Goal: Task Accomplishment & Management: Manage account settings

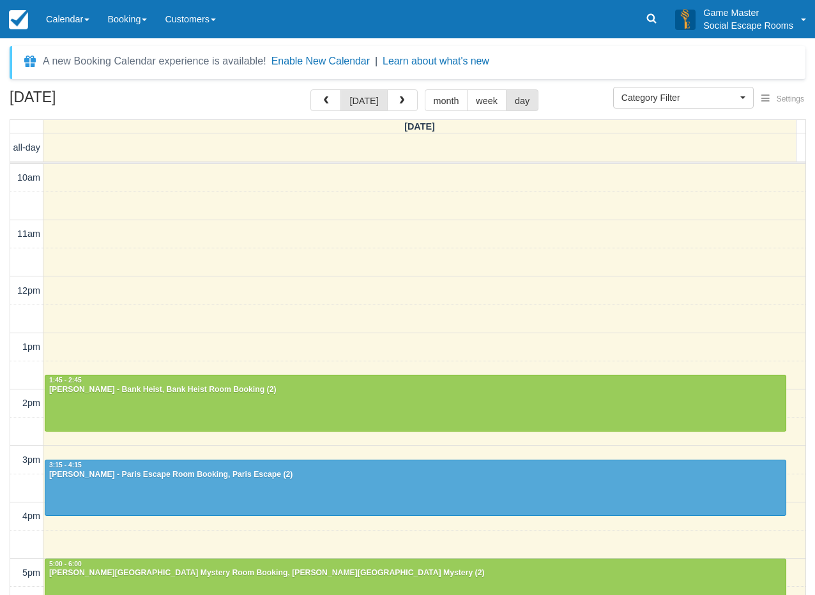
select select
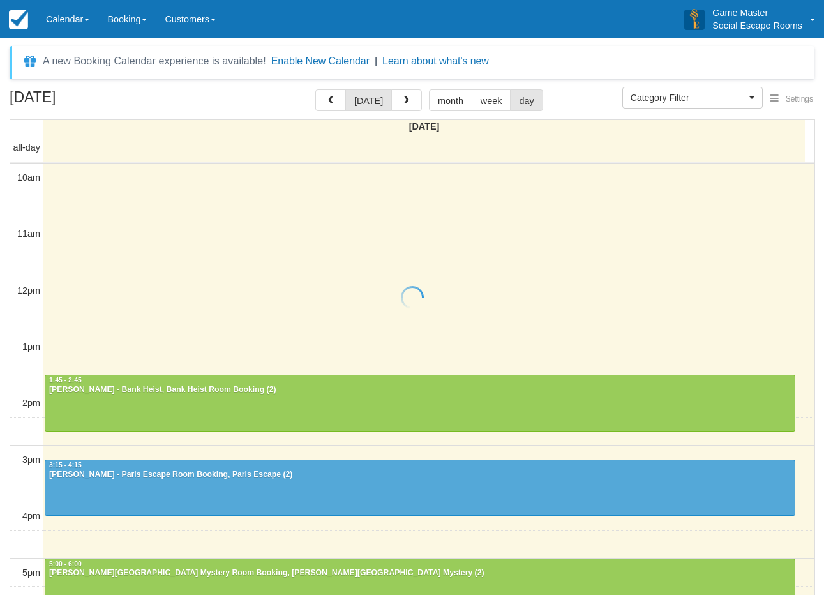
select select
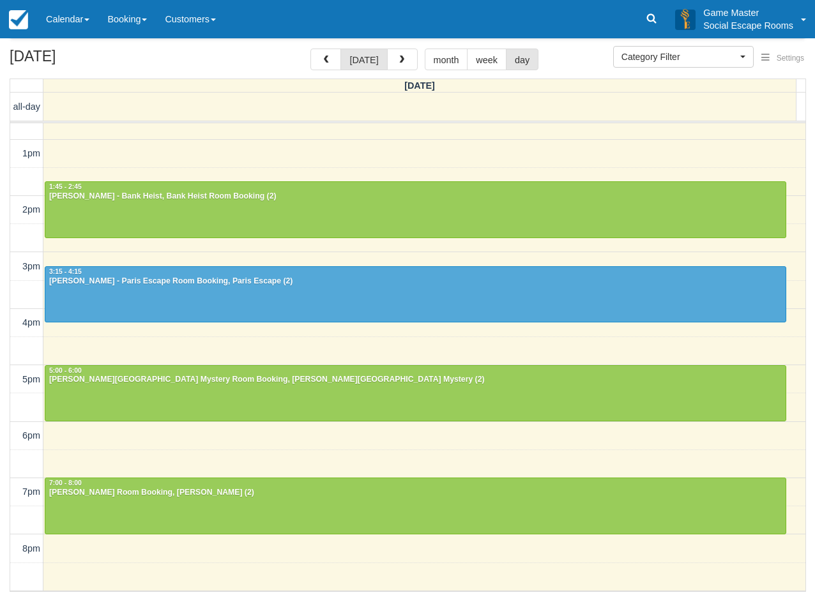
scroll to position [236, 0]
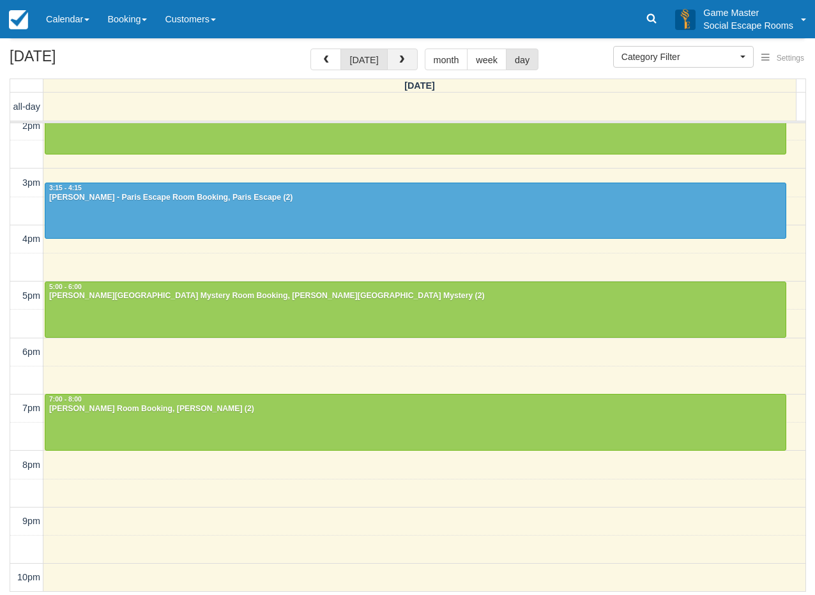
click at [408, 62] on button "button" at bounding box center [402, 60] width 31 height 22
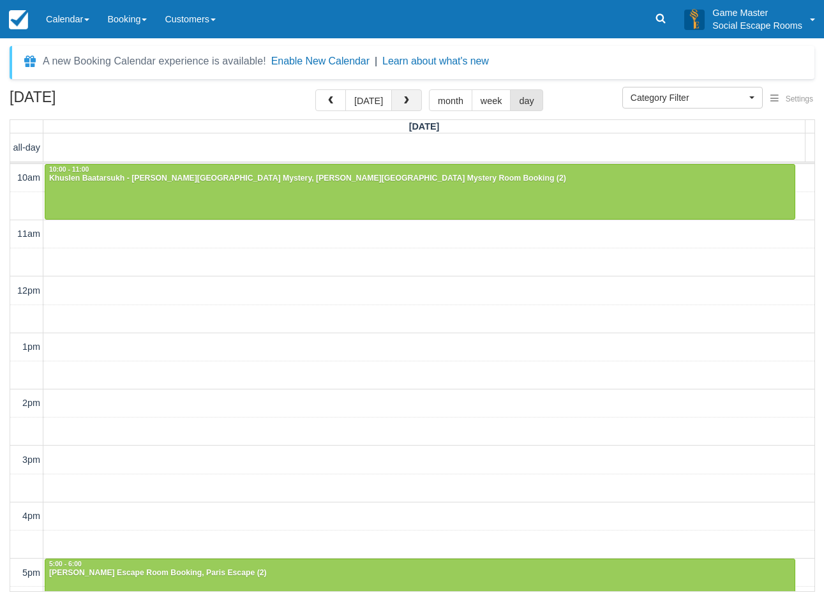
click at [411, 102] on button "button" at bounding box center [406, 100] width 31 height 22
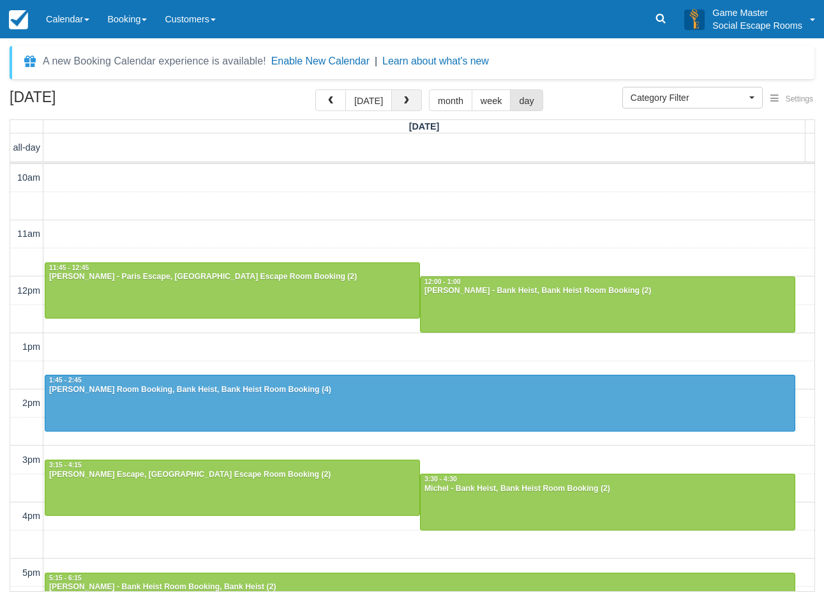
click at [411, 102] on button "button" at bounding box center [406, 100] width 31 height 22
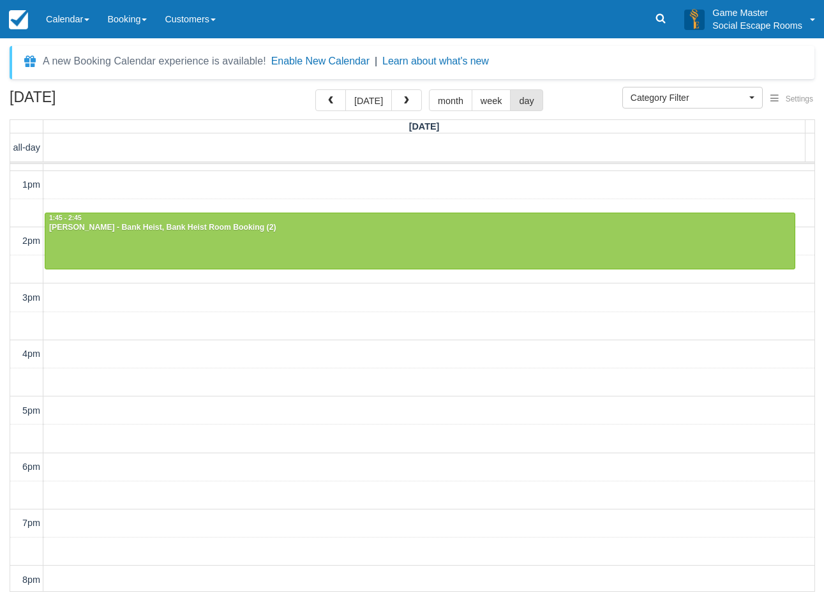
scroll to position [277, 0]
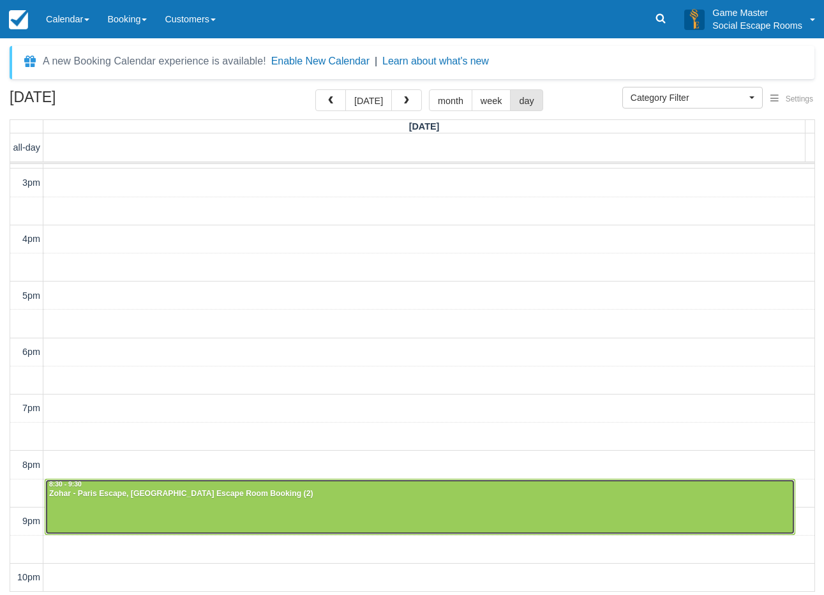
click at [246, 495] on div "Zohar - Paris Escape, Paris Escape Room Booking (2)" at bounding box center [420, 494] width 743 height 10
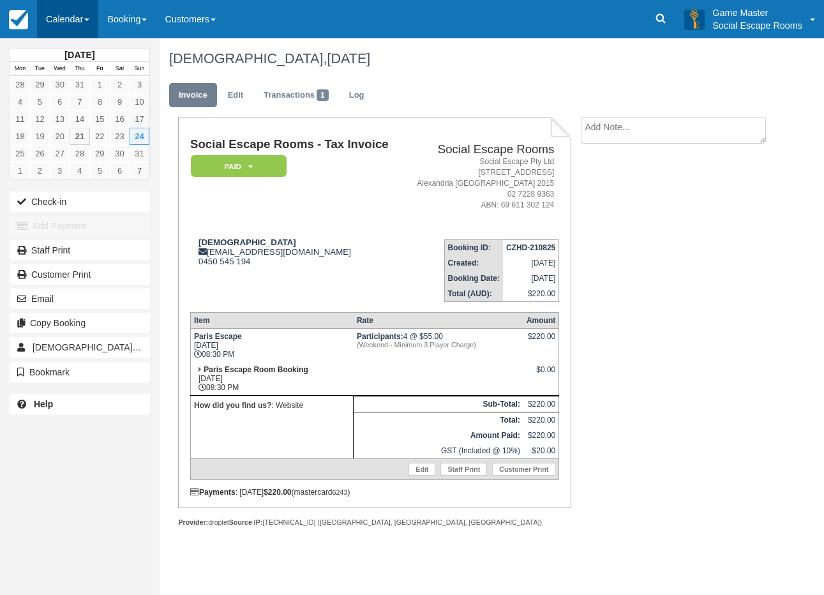
click at [68, 19] on link "Calendar" at bounding box center [67, 19] width 61 height 38
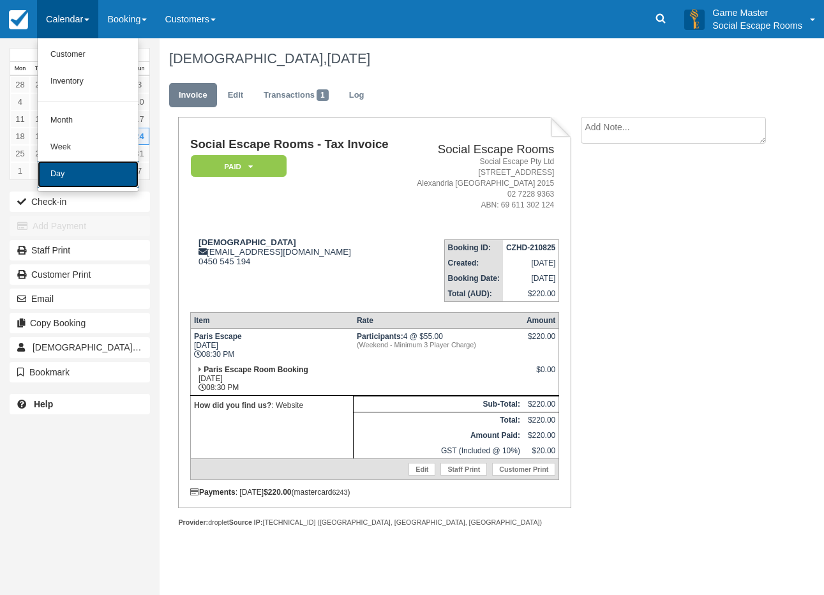
click at [80, 171] on link "Day" at bounding box center [88, 174] width 101 height 27
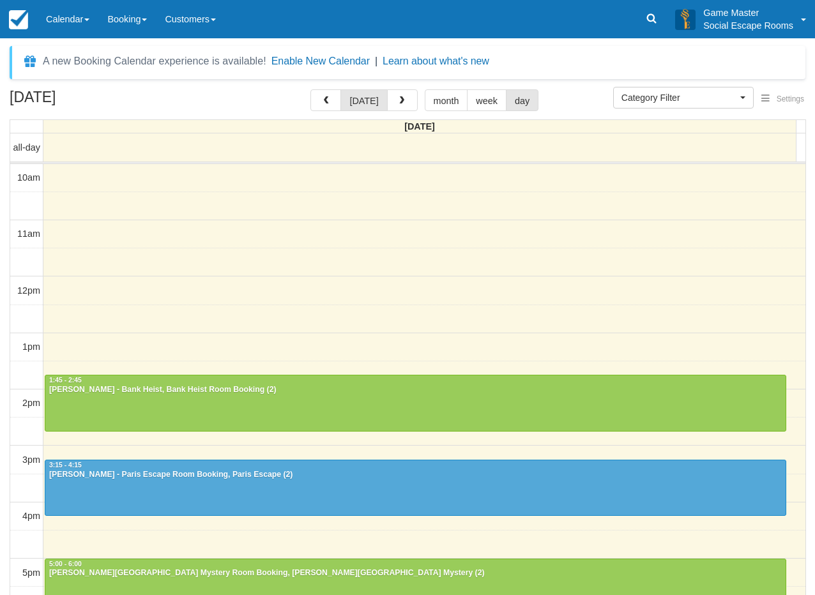
select select
click at [647, 28] on link at bounding box center [651, 19] width 29 height 38
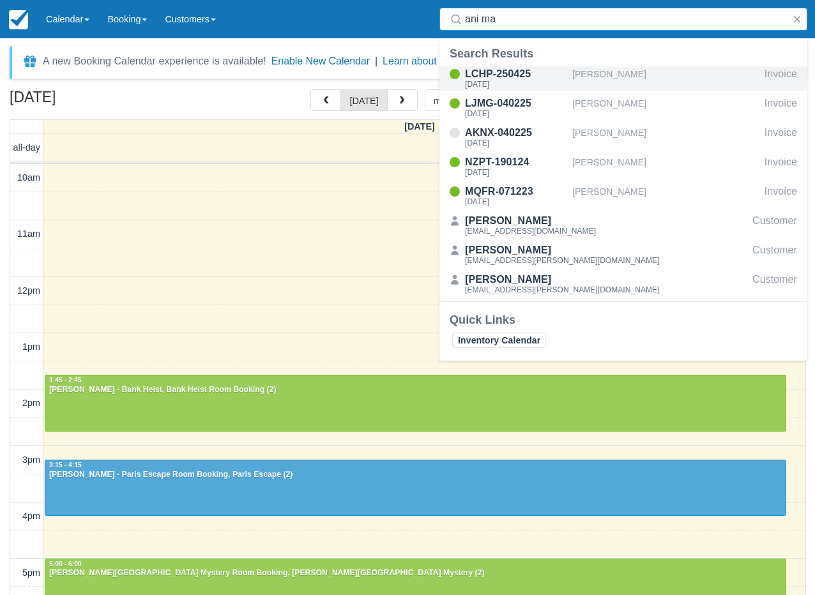
type input "ani ma"
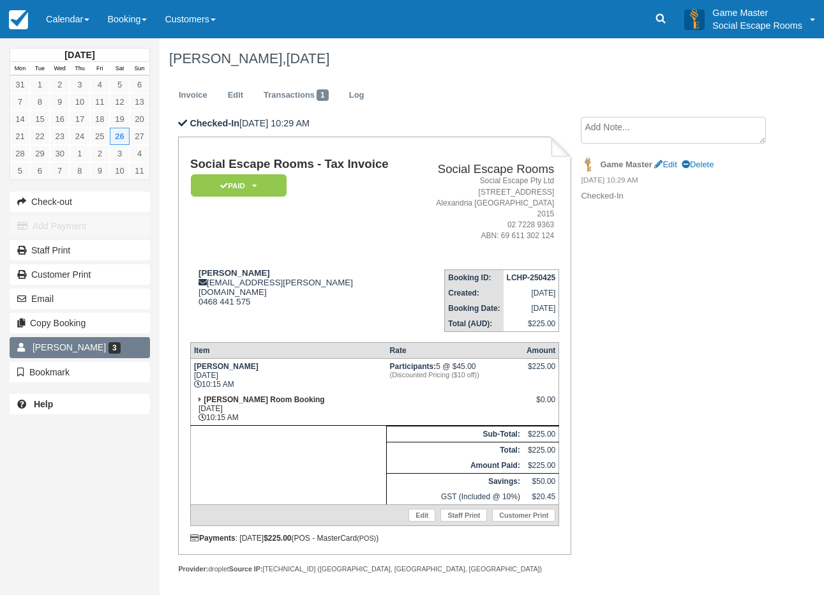
click at [123, 345] on link "Ani Mathew 3" at bounding box center [80, 347] width 140 height 20
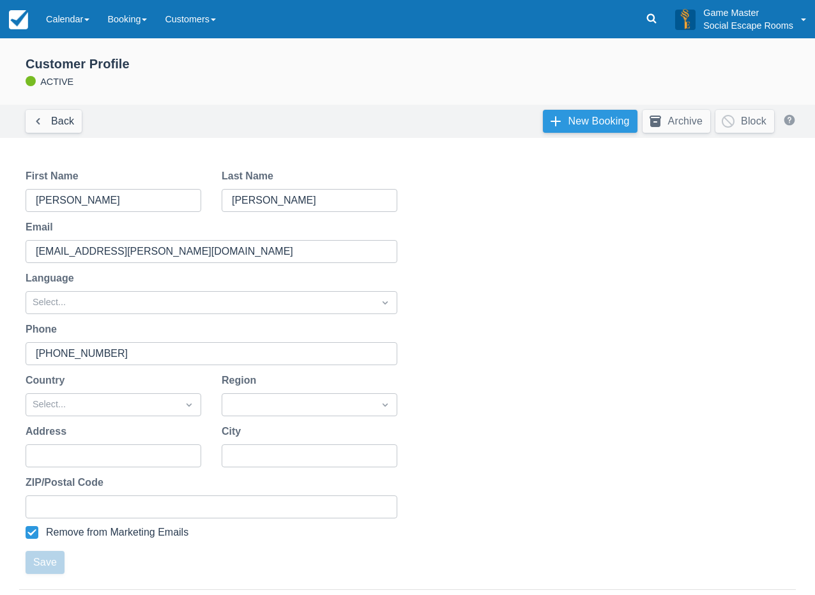
click at [588, 123] on link "New Booking" at bounding box center [590, 121] width 94 height 23
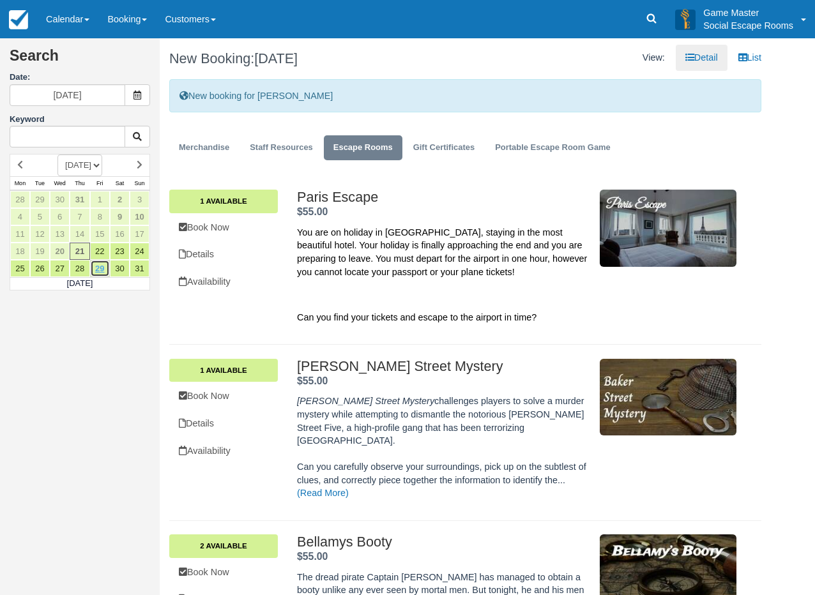
click at [101, 269] on link "29" at bounding box center [100, 268] width 20 height 17
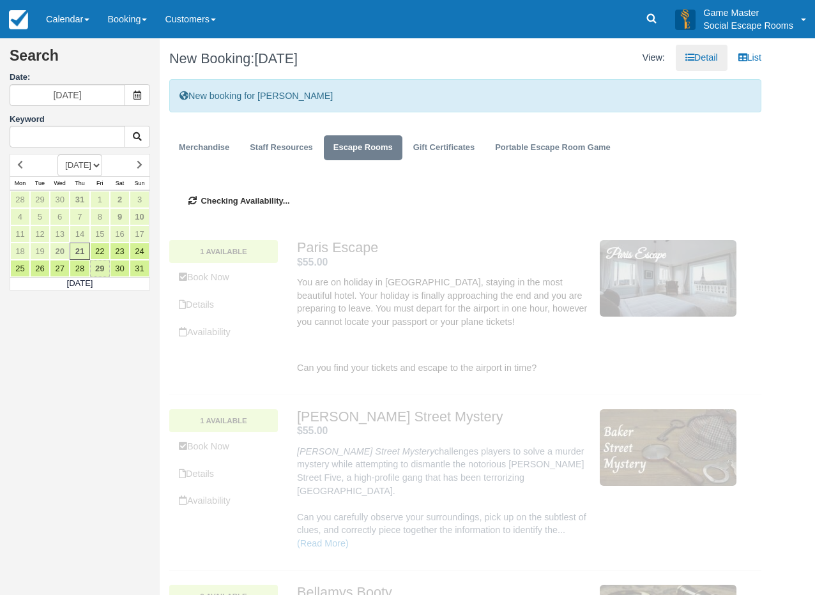
type input "29/08/2025"
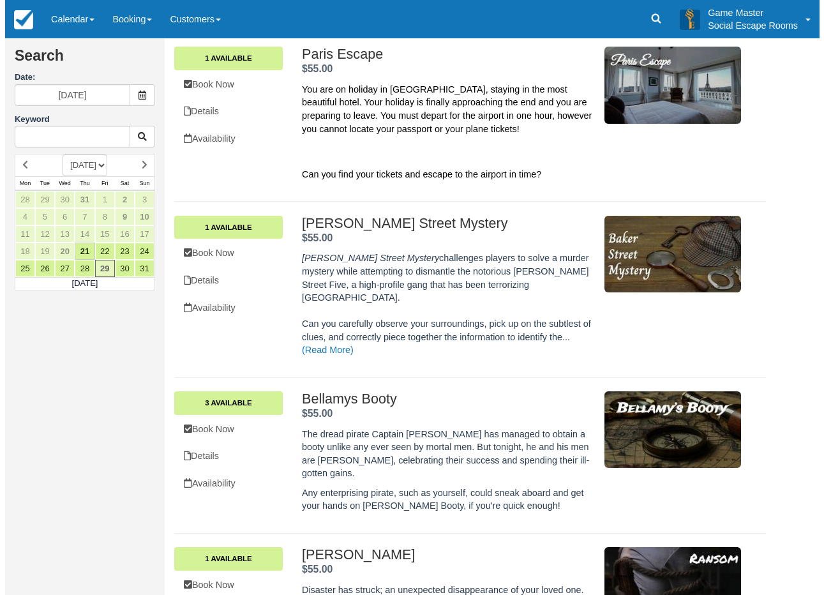
scroll to position [192, 0]
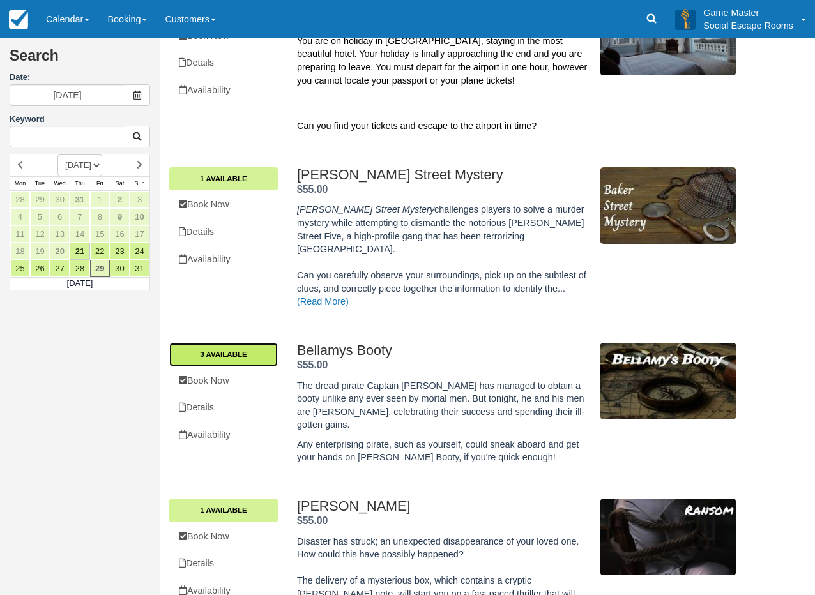
click at [248, 343] on link "3 Available" at bounding box center [223, 354] width 109 height 23
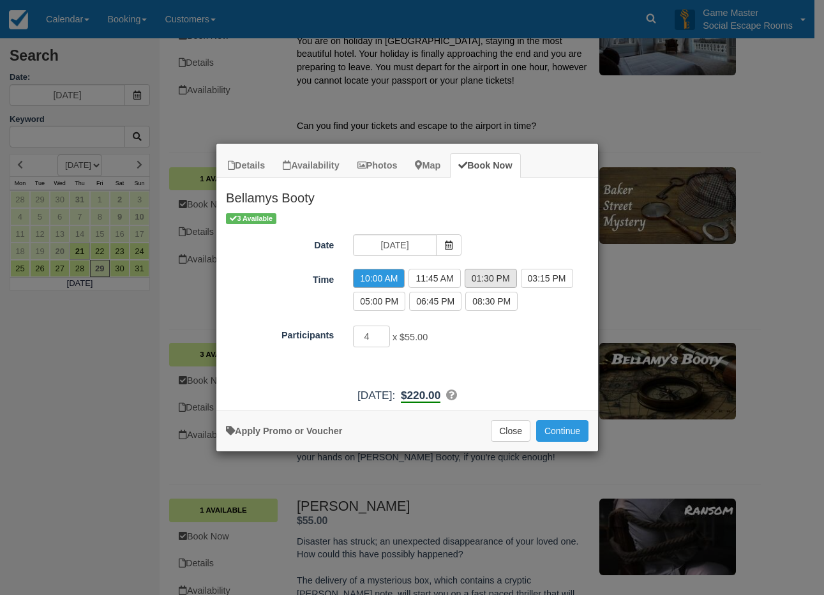
click at [485, 279] on label "01:30 PM" at bounding box center [491, 278] width 52 height 19
radio input "true"
type input "3"
click at [383, 338] on input "3" at bounding box center [371, 337] width 37 height 22
click at [555, 426] on button "Continue" at bounding box center [562, 431] width 52 height 22
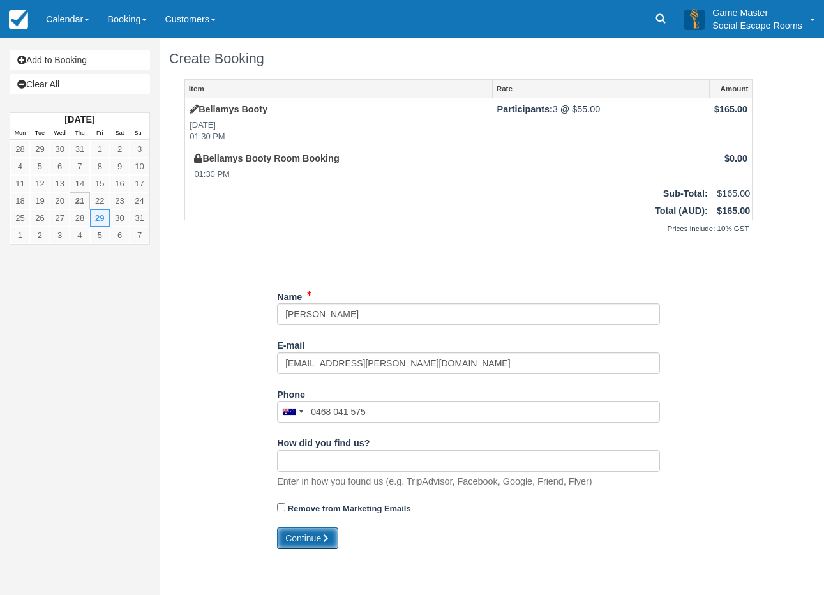
click at [326, 534] on icon "submit" at bounding box center [325, 538] width 9 height 9
type input "+61468041575"
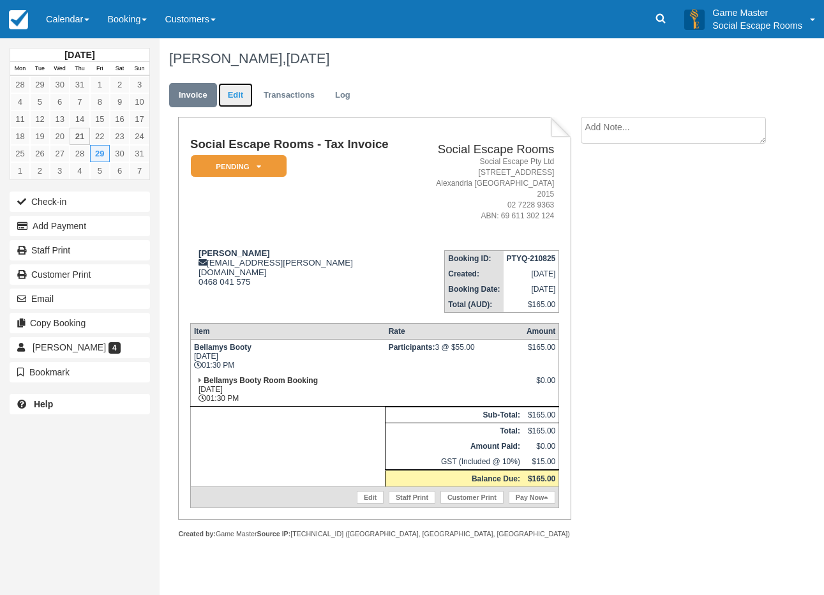
click at [250, 98] on link "Edit" at bounding box center [235, 95] width 34 height 25
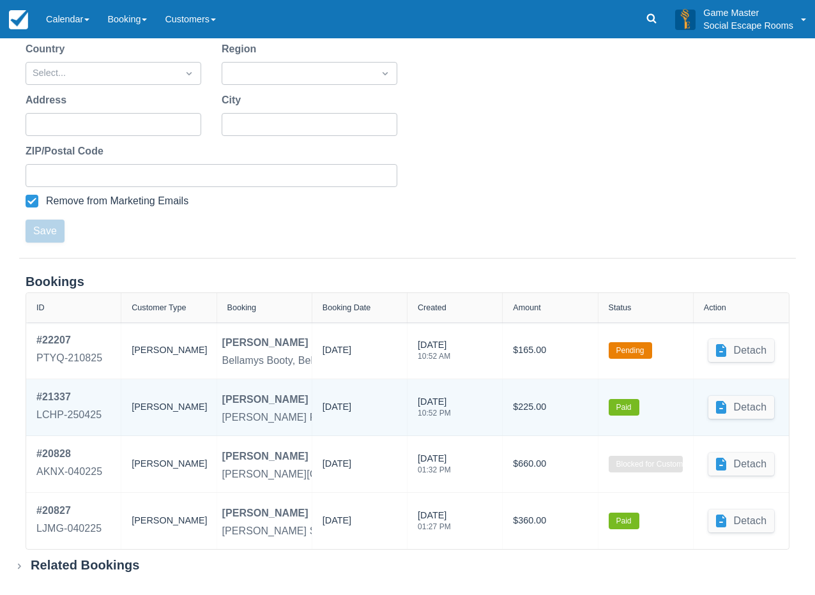
scroll to position [335, 0]
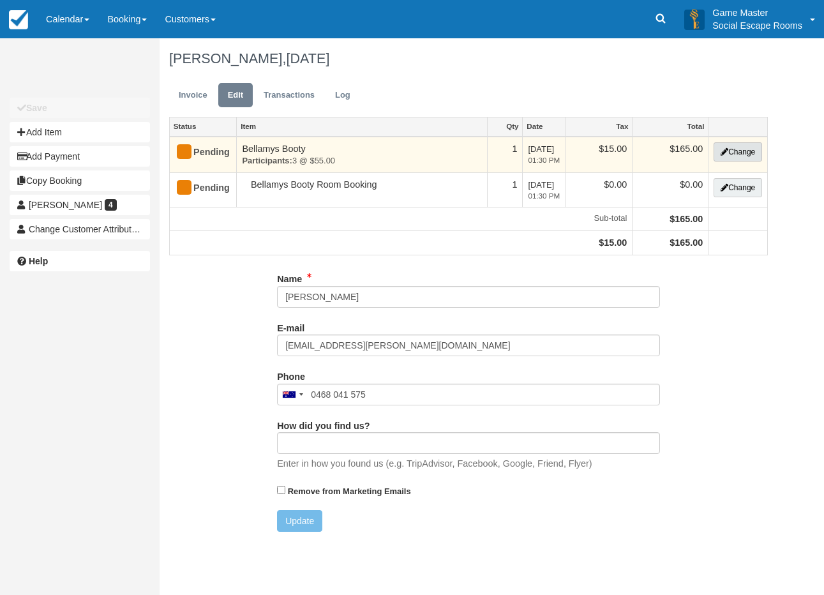
click at [722, 146] on button "Change" at bounding box center [738, 151] width 49 height 19
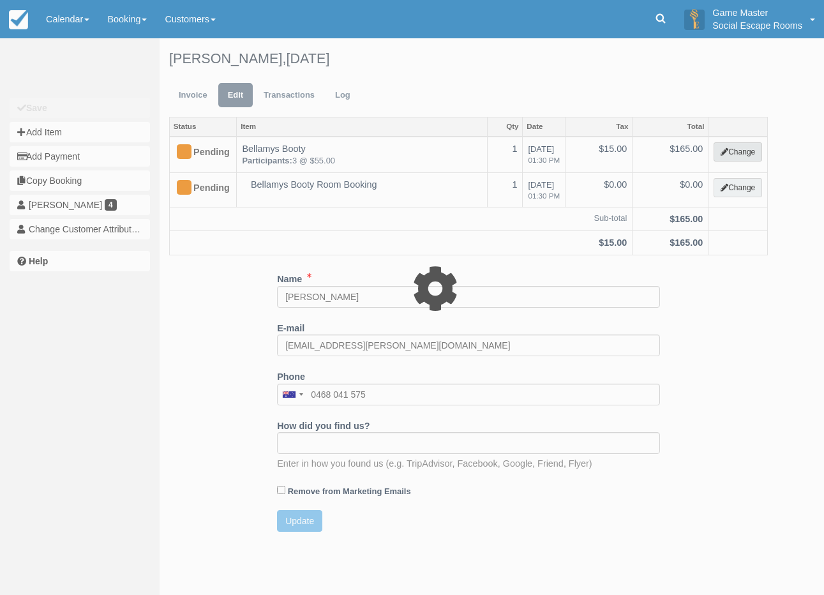
select select "2"
type input "165.00"
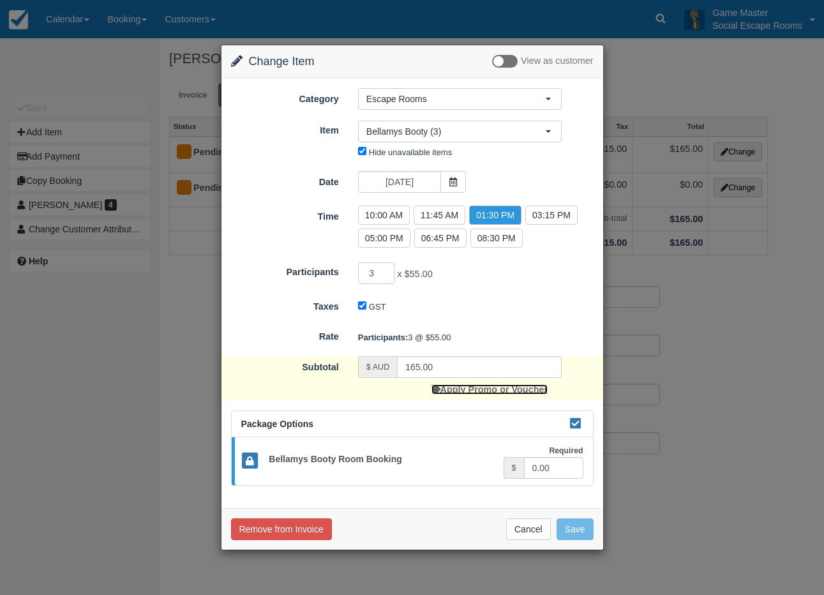
click at [480, 391] on link "Apply Promo or Voucher" at bounding box center [490, 389] width 116 height 10
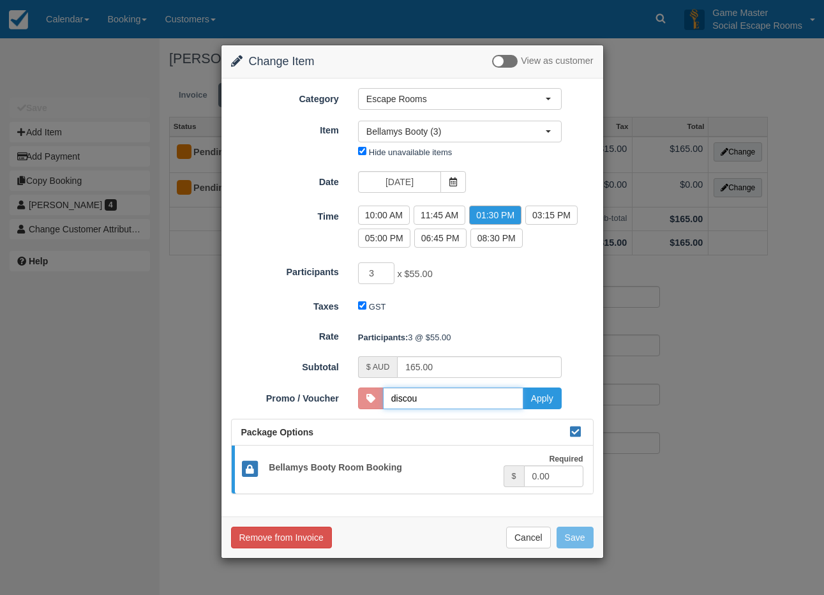
type input "DISCOUNT10"
click at [534, 402] on button "Apply" at bounding box center [542, 399] width 39 height 22
type input "135.00"
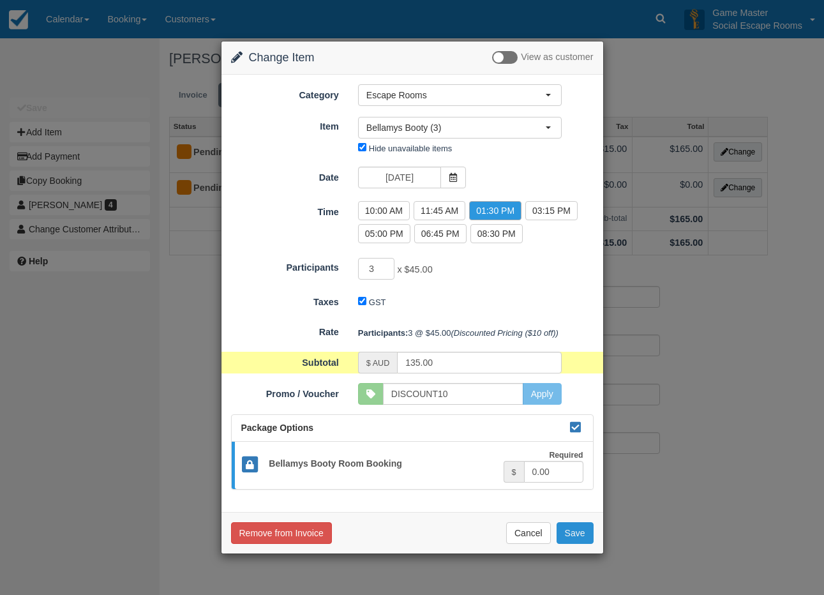
click at [575, 533] on button "Save" at bounding box center [575, 533] width 37 height 22
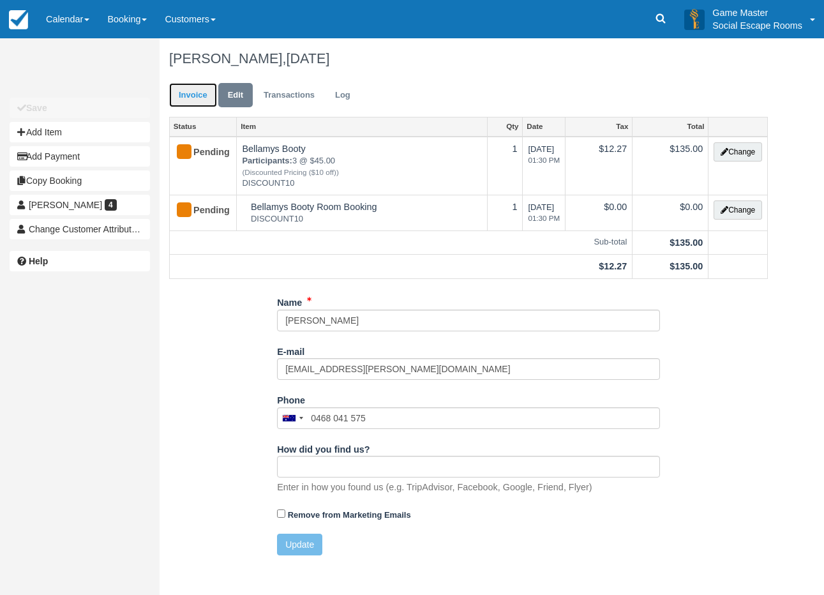
click at [197, 99] on link "Invoice" at bounding box center [193, 95] width 48 height 25
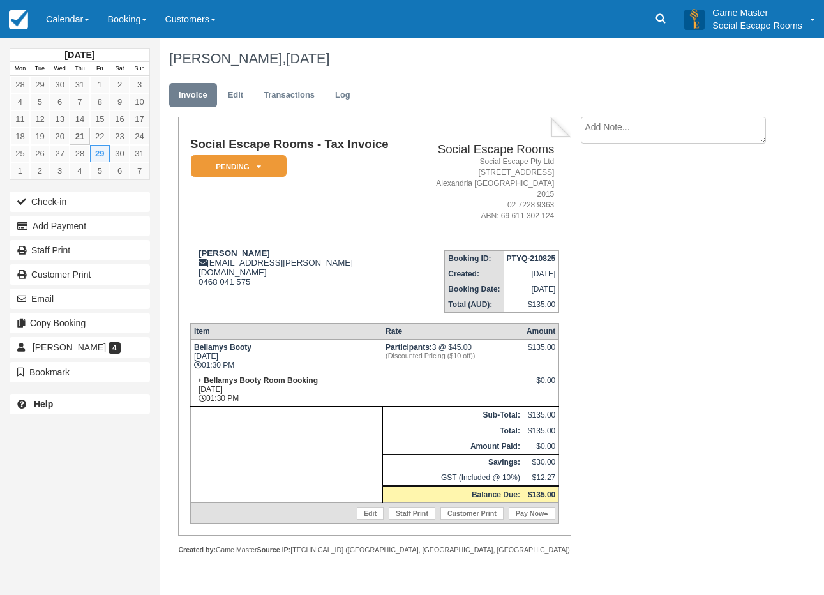
click at [601, 132] on textarea at bounding box center [673, 130] width 185 height 27
paste textarea "[PERSON_NAME] 10:34 AM (16 minutes ago) to me Hi Team, I would like to book for…"
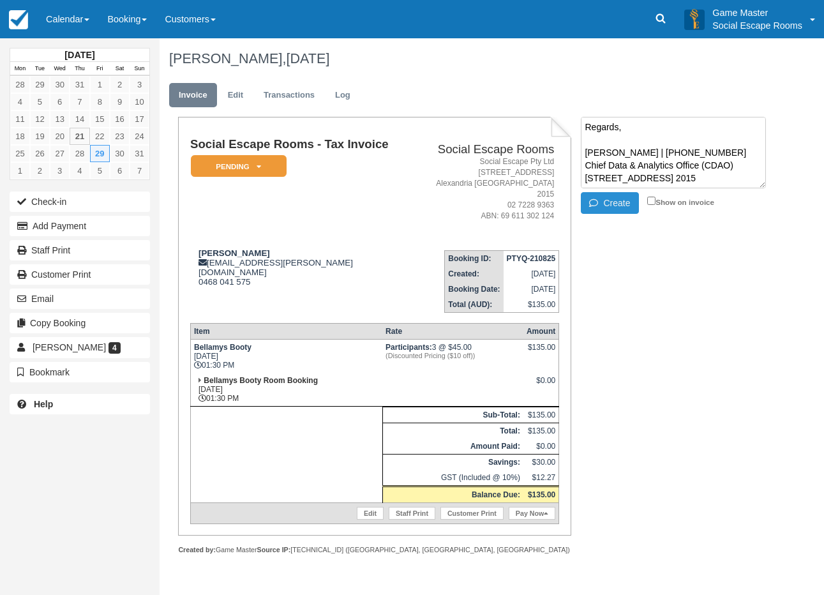
type textarea "[PERSON_NAME] 10:34 AM (16 minutes ago) to me Hi Team, I would like to book for…"
click at [607, 194] on button "Create" at bounding box center [609, 203] width 57 height 22
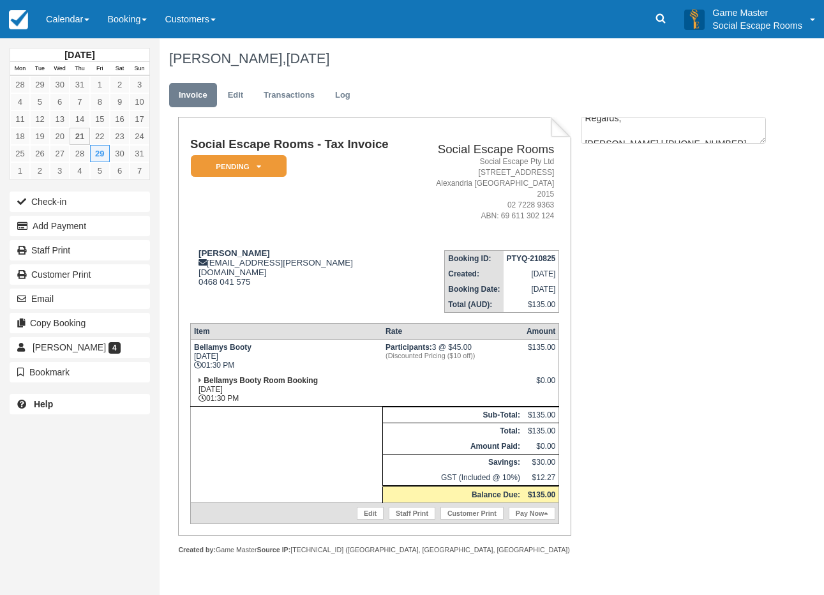
scroll to position [0, 0]
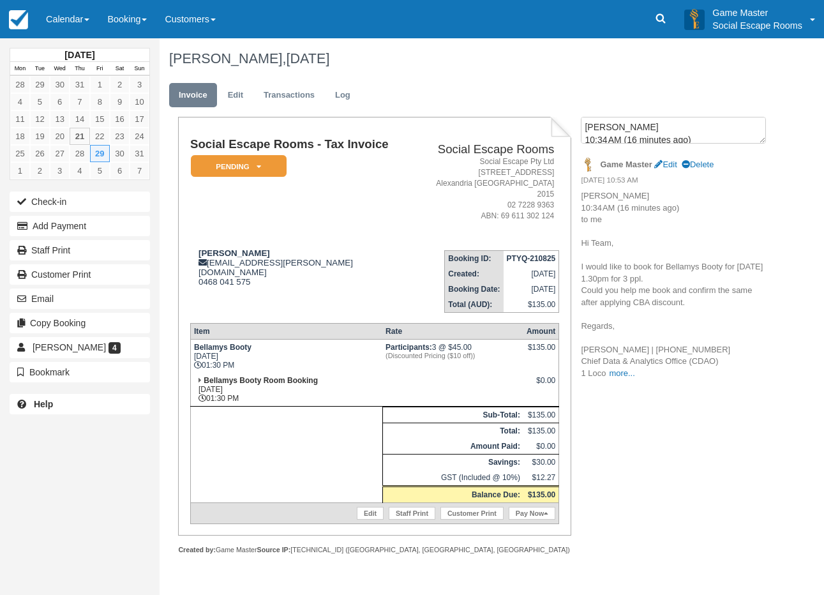
click at [340, 271] on td "[PERSON_NAME] [EMAIL_ADDRESS][PERSON_NAME][DOMAIN_NAME] 0468 041 575" at bounding box center [302, 276] width 224 height 73
click at [625, 135] on textarea "[PERSON_NAME] 10:34 AM (16 minutes ago) to me Hi Team, I would like to book for…" at bounding box center [673, 130] width 185 height 27
paste textarea "Hi [PERSON_NAME], Yes I would be happy to put together your booking right away.…"
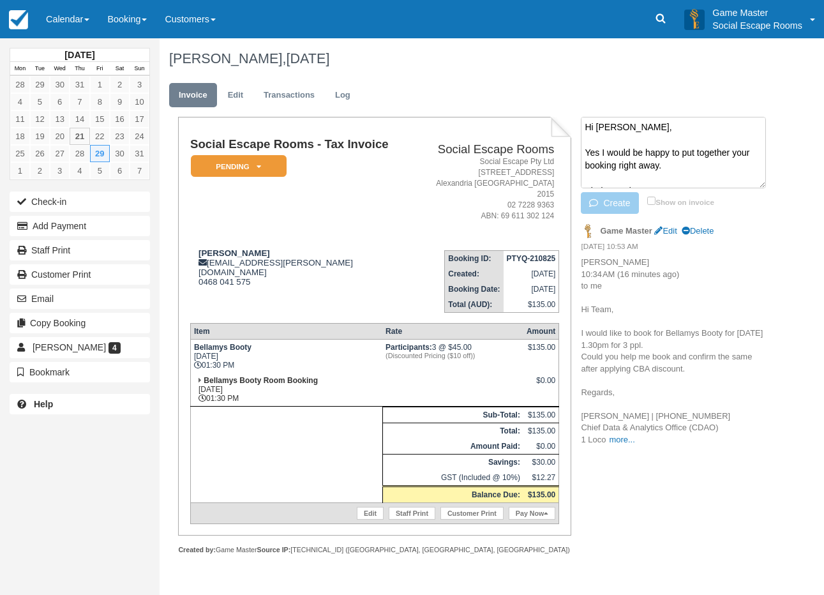
scroll to position [22, 0]
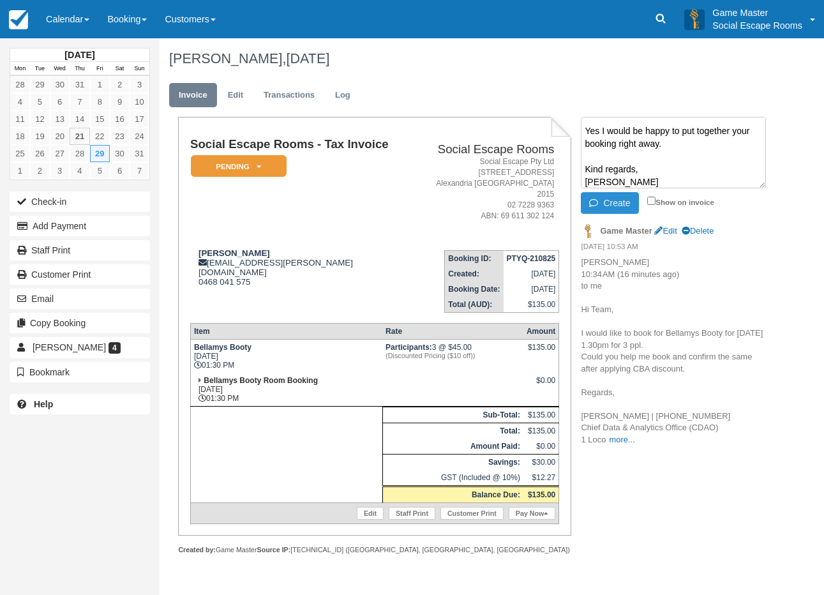
type textarea "Hi [PERSON_NAME], Yes I would be happy to put together your booking right away.…"
click at [602, 202] on icon "button" at bounding box center [596, 203] width 14 height 9
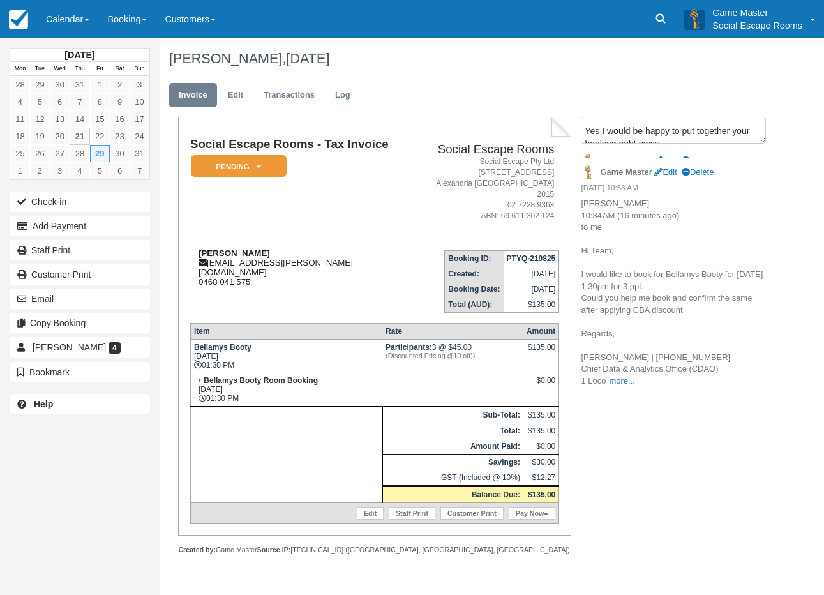
scroll to position [0, 0]
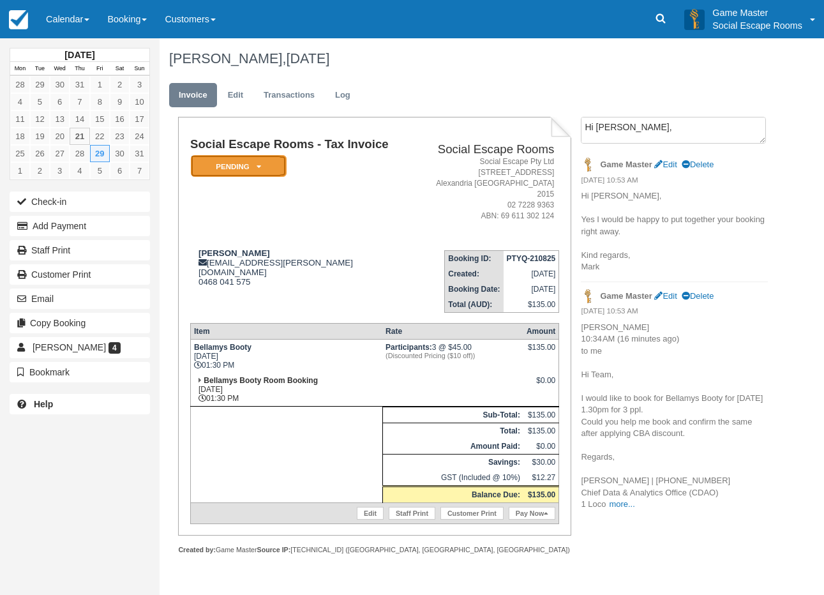
click at [262, 170] on em "Pending" at bounding box center [239, 166] width 96 height 22
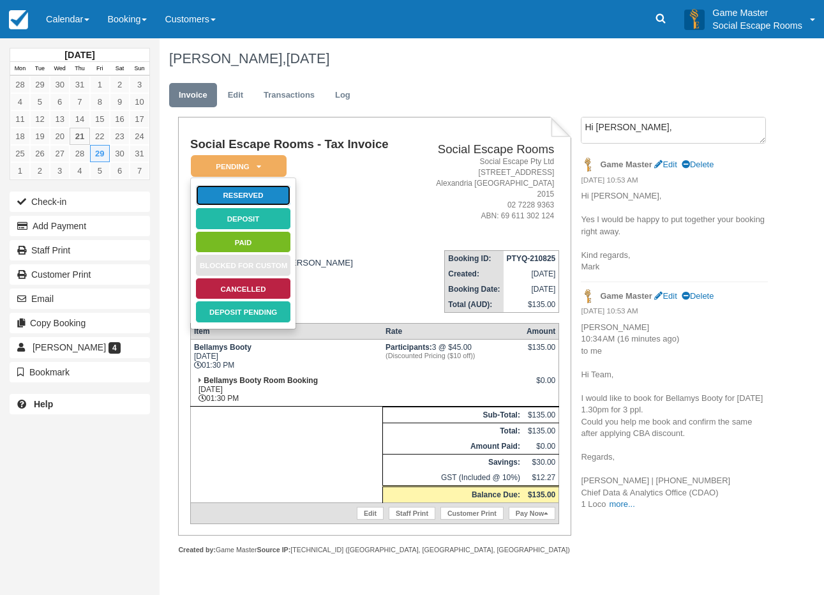
click at [278, 196] on link "Reserved" at bounding box center [243, 196] width 96 height 22
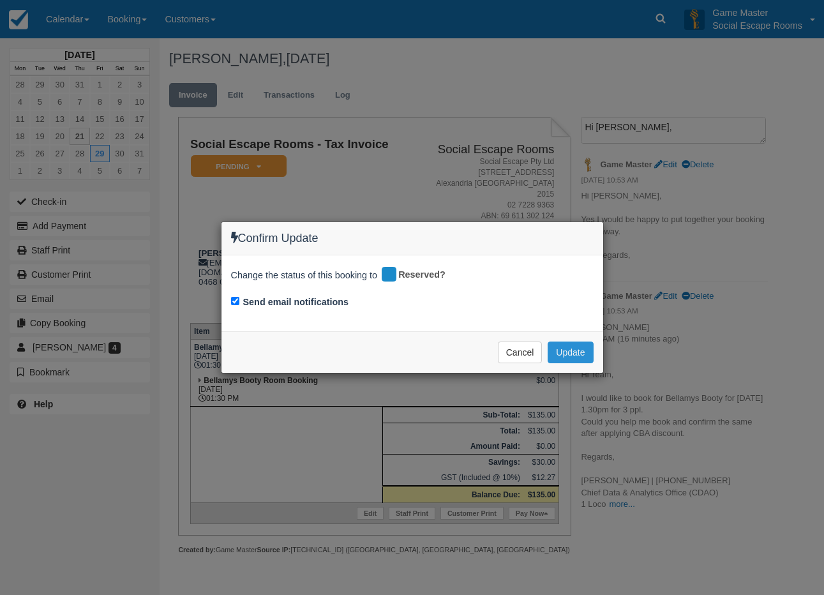
click at [568, 354] on button "Update" at bounding box center [570, 353] width 45 height 22
